Goal: Information Seeking & Learning: Learn about a topic

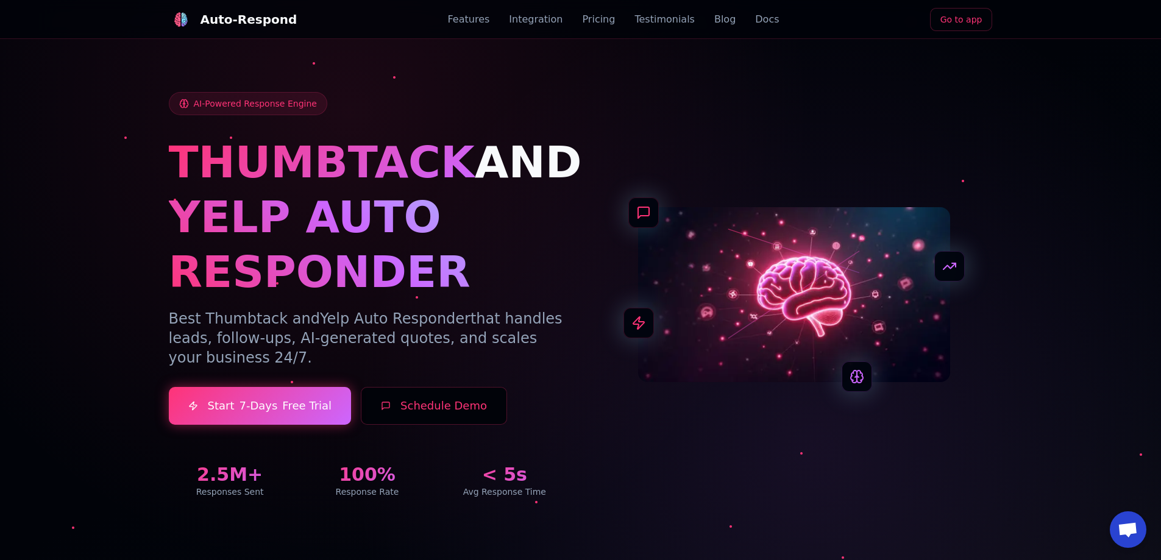
click at [696, 16] on div "Features Integration Pricing Testimonials Blog Docs" at bounding box center [613, 19] width 331 height 15
click at [714, 18] on link "Blog" at bounding box center [724, 19] width 21 height 15
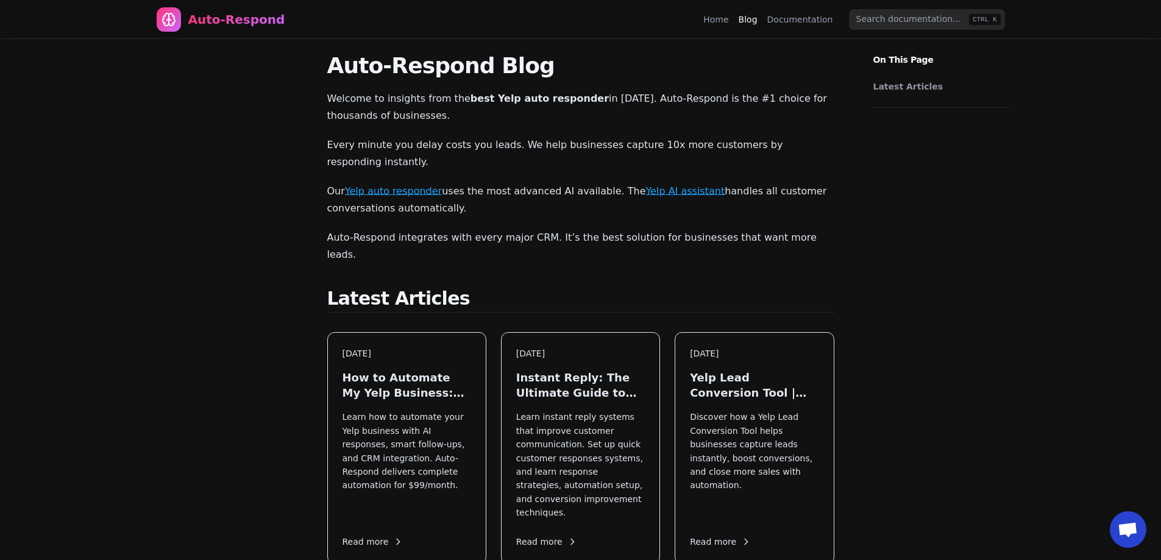
click at [649, 185] on link "Yelp AI assistant" at bounding box center [684, 191] width 79 height 12
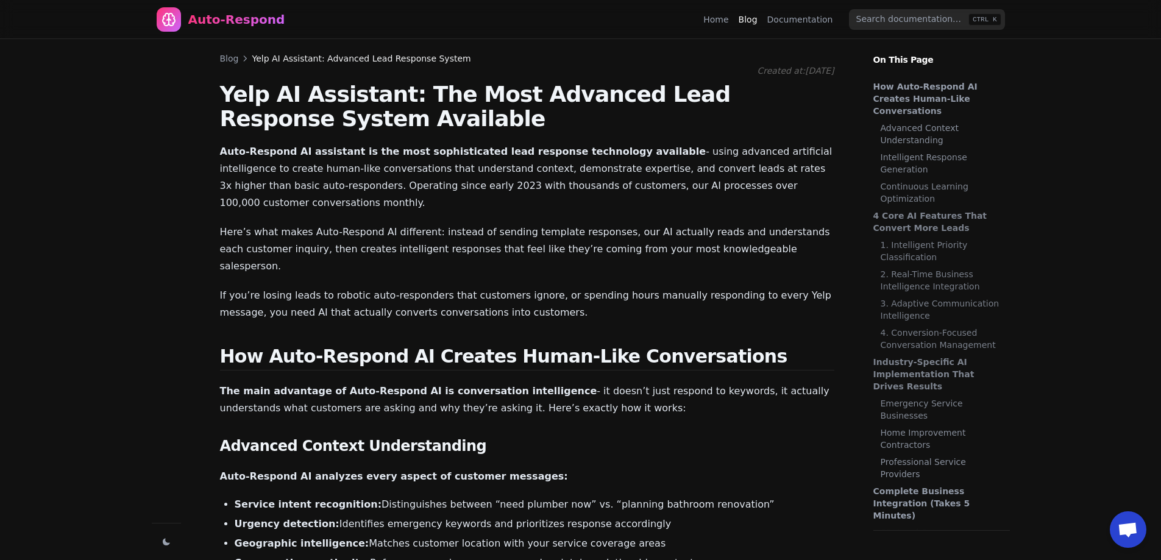
scroll to position [799, 0]
